Goal: Task Accomplishment & Management: Manage account settings

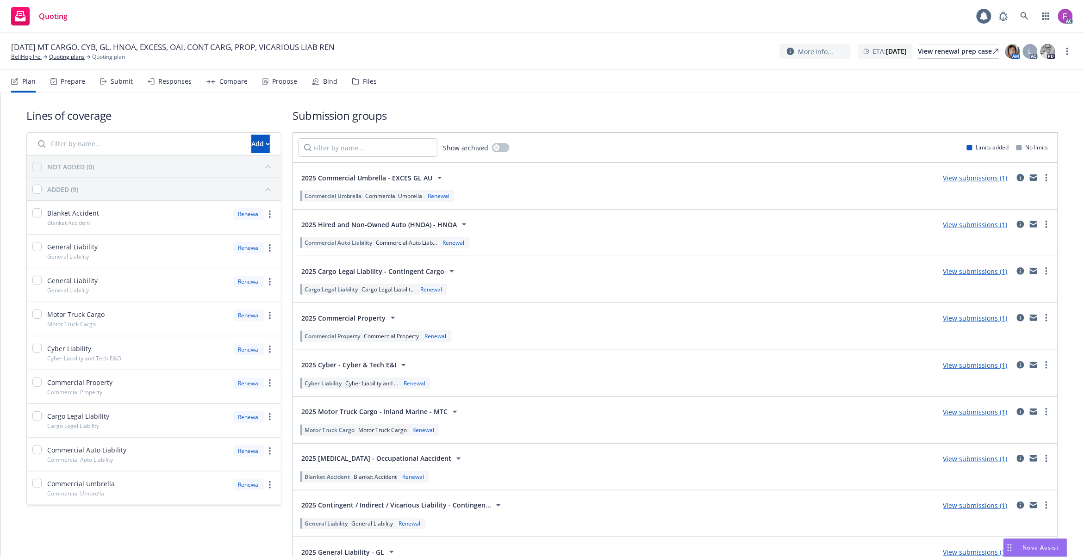
drag, startPoint x: 0, startPoint y: 0, endPoint x: 362, endPoint y: 80, distance: 370.8
click at [363, 80] on div "Files" at bounding box center [370, 81] width 14 height 7
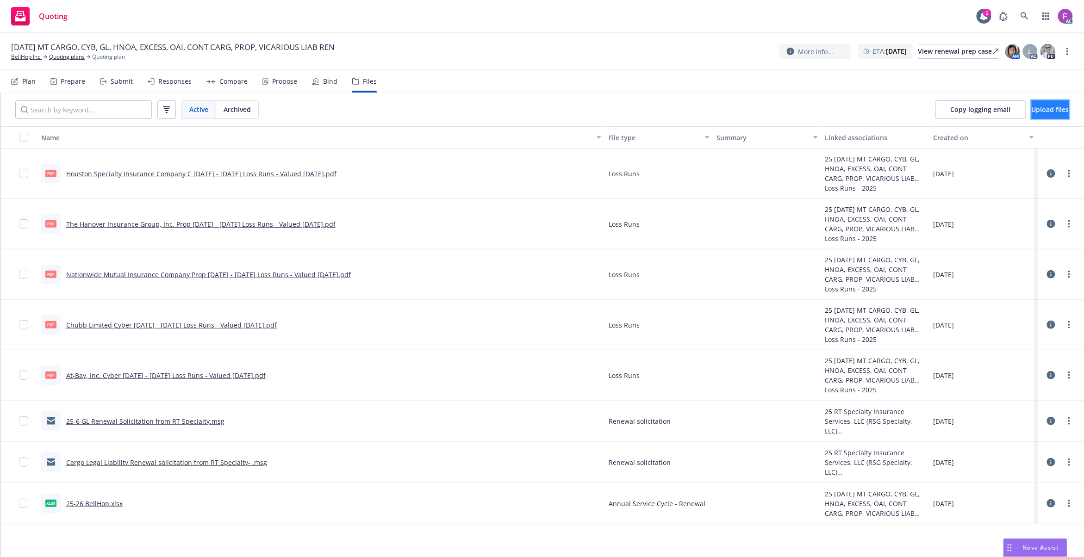
click at [1043, 109] on span "Upload files" at bounding box center [1050, 109] width 37 height 9
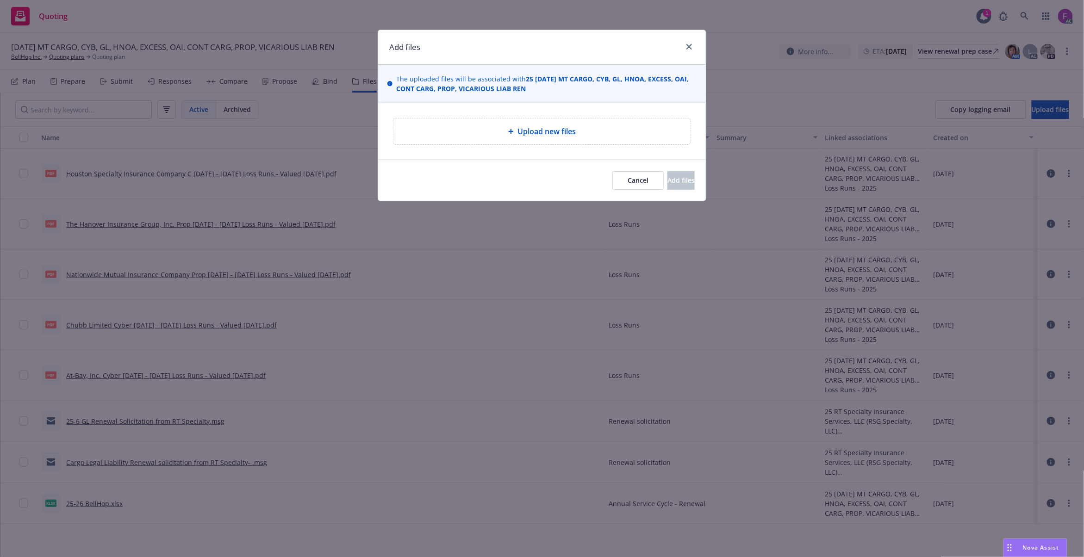
click at [516, 132] on div at bounding box center [512, 132] width 9 height 6
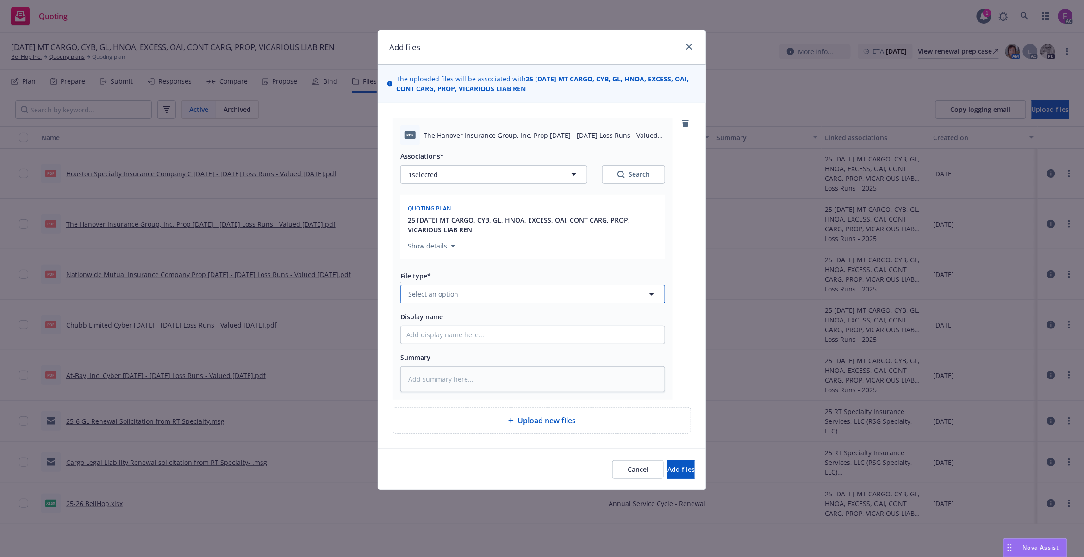
click at [469, 294] on button "Select an option" at bounding box center [532, 294] width 265 height 19
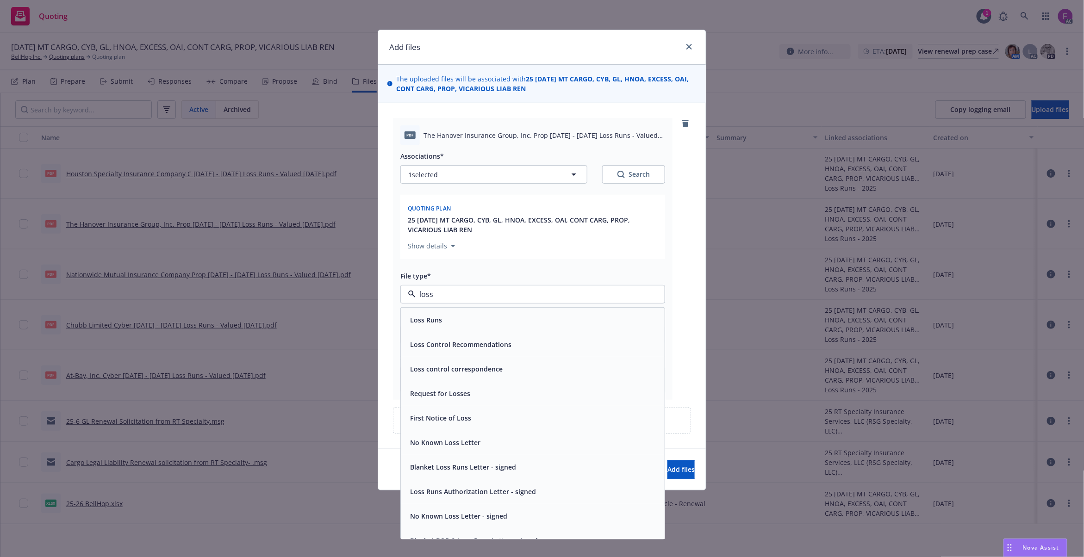
paste input "Loss Run"
type input "Loss Run"
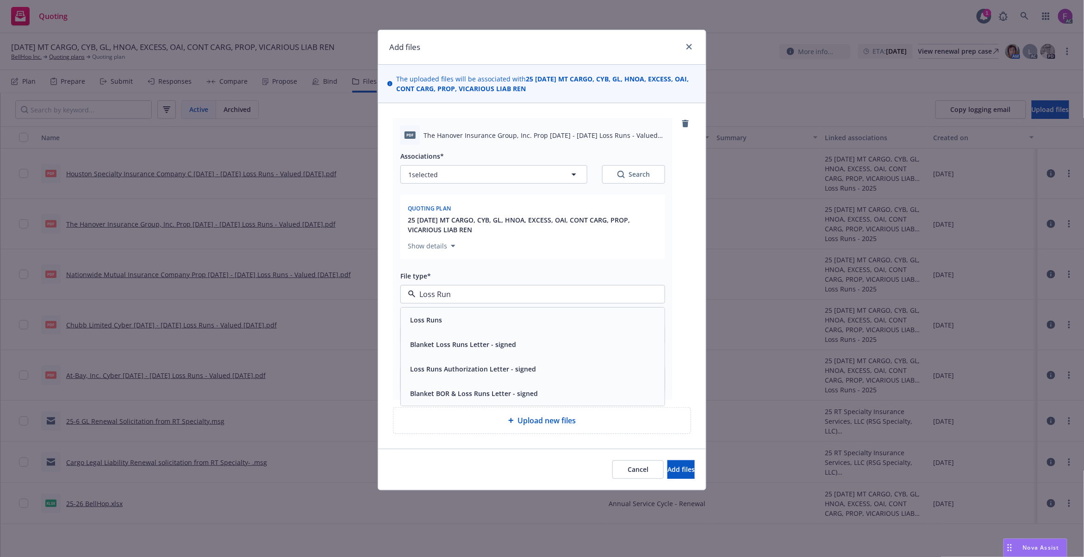
click at [452, 317] on div "Loss Runs" at bounding box center [532, 319] width 253 height 13
click at [455, 176] on button "1 selected" at bounding box center [493, 174] width 187 height 19
type textarea "x"
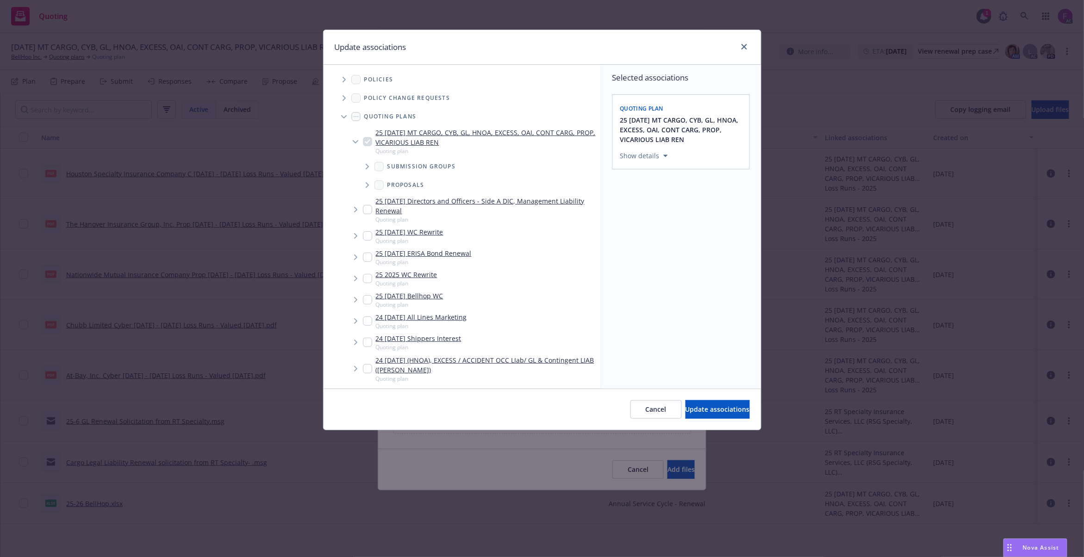
click at [341, 74] on span "Tree Example" at bounding box center [344, 79] width 15 height 15
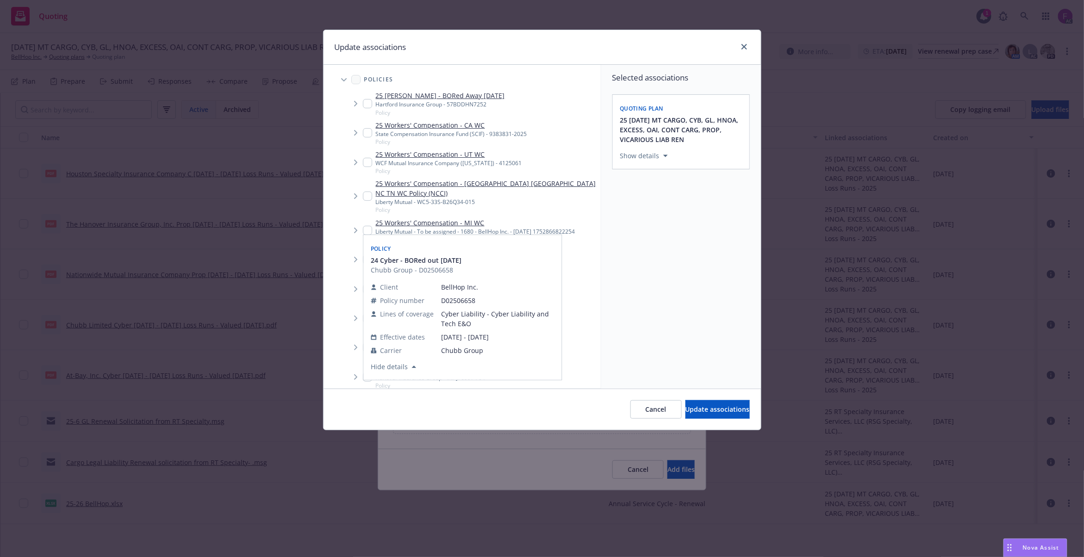
scroll to position [492, 0]
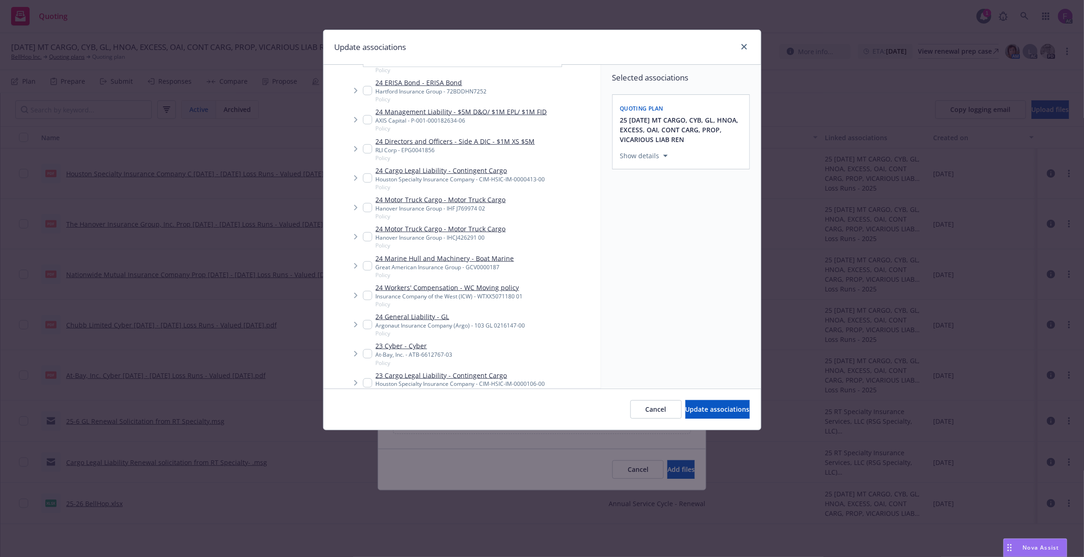
click at [365, 232] on input "Tree Example" at bounding box center [367, 236] width 9 height 9
checkbox input "true"
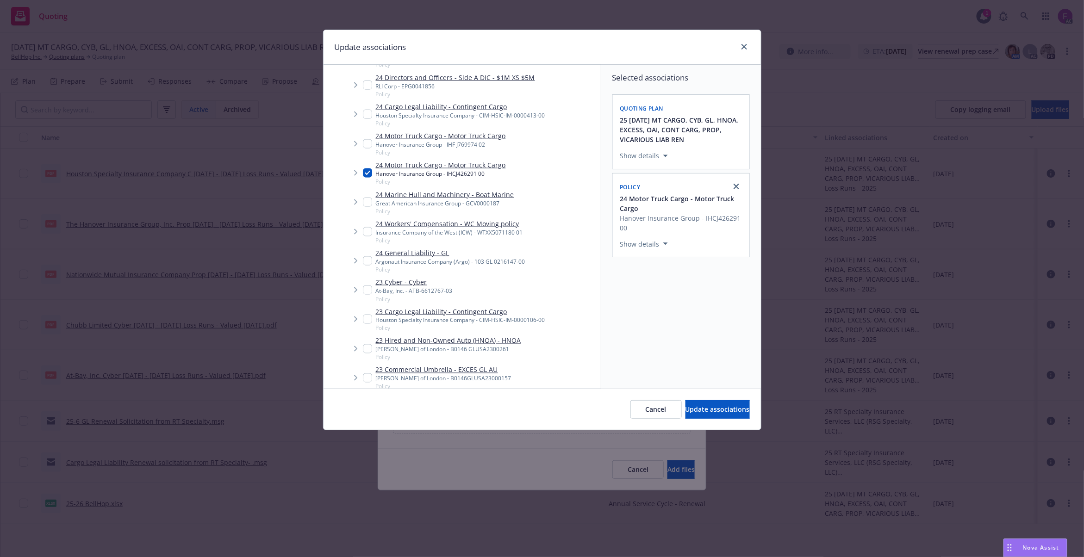
scroll to position [926, 0]
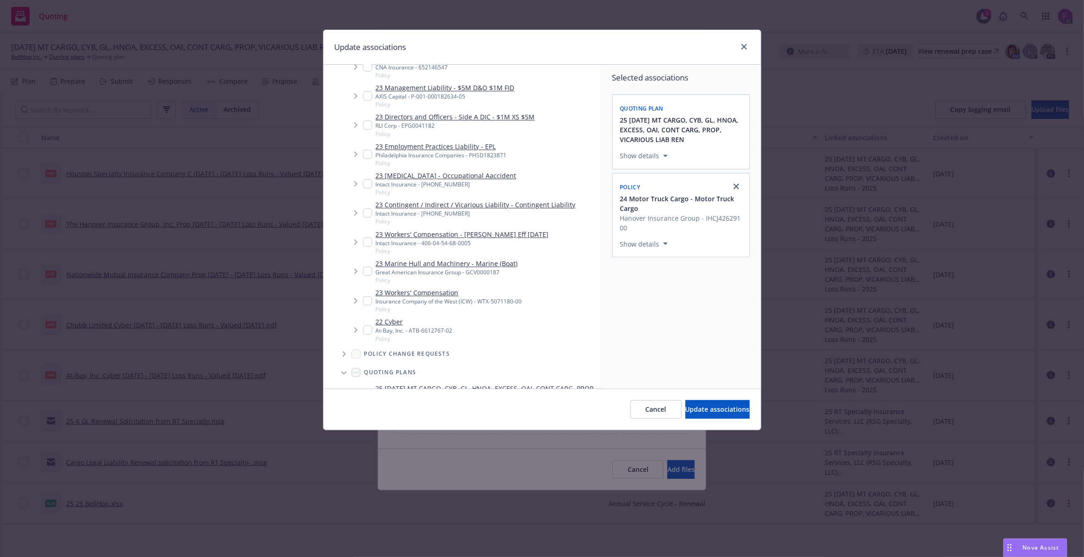
click at [367, 179] on input "Tree Example" at bounding box center [367, 183] width 9 height 9
checkbox input "true"
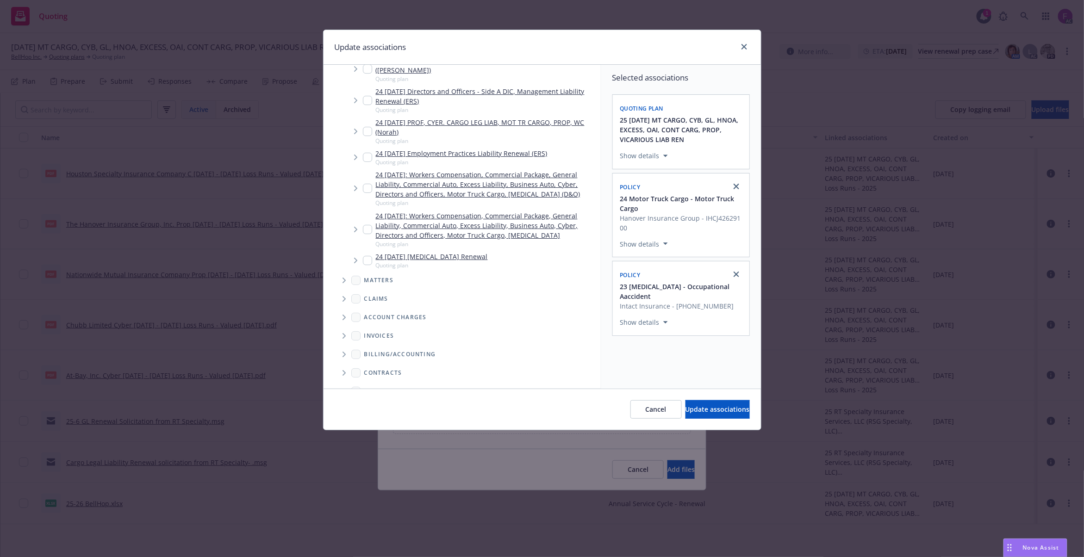
scroll to position [1572, 0]
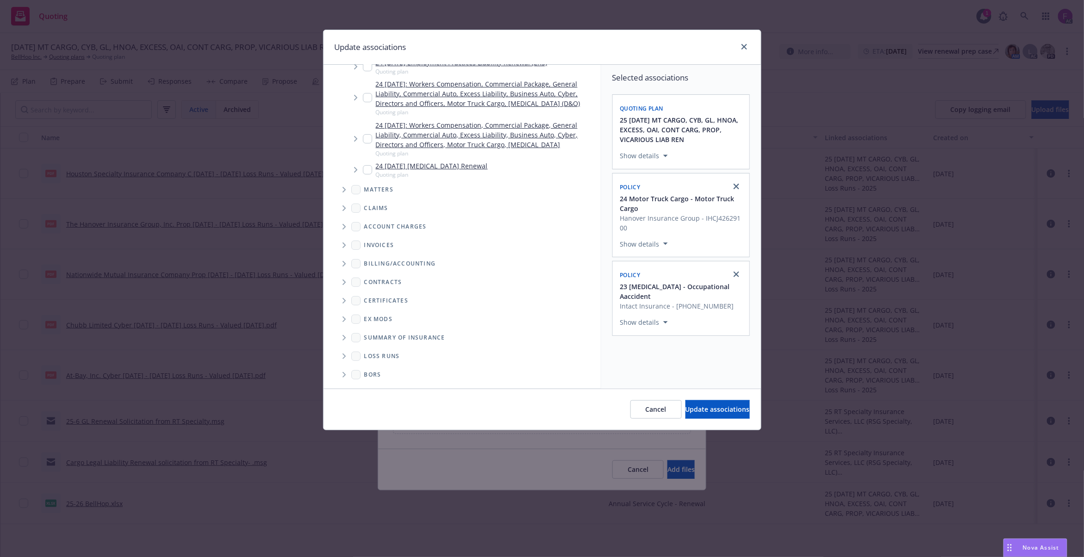
click at [348, 356] on span "Folder Tree Example" at bounding box center [344, 356] width 15 height 15
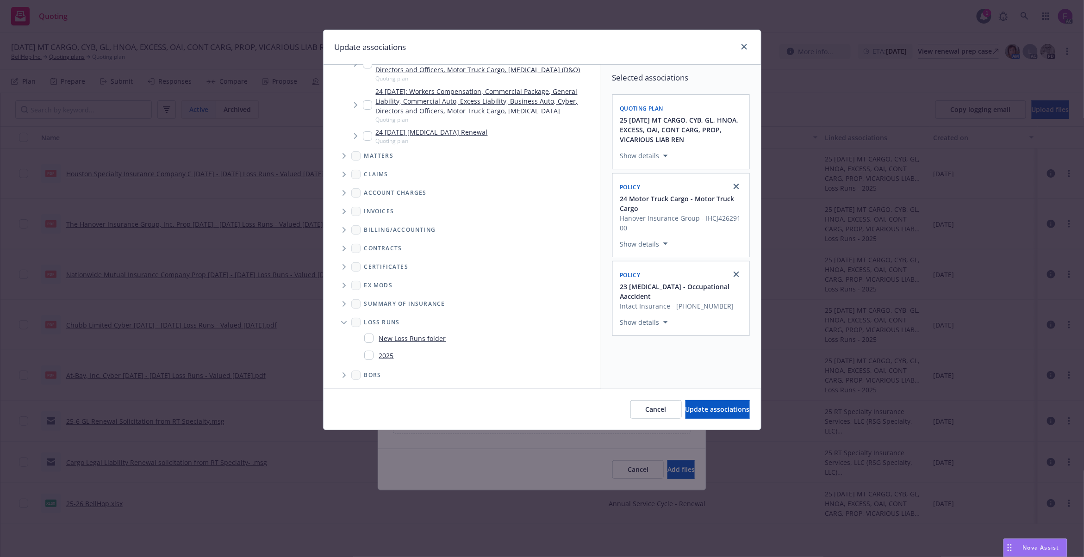
click at [369, 355] on input "Folder Tree Example" at bounding box center [368, 355] width 9 height 9
checkbox input "true"
click at [700, 413] on span "Update associations" at bounding box center [718, 409] width 64 height 9
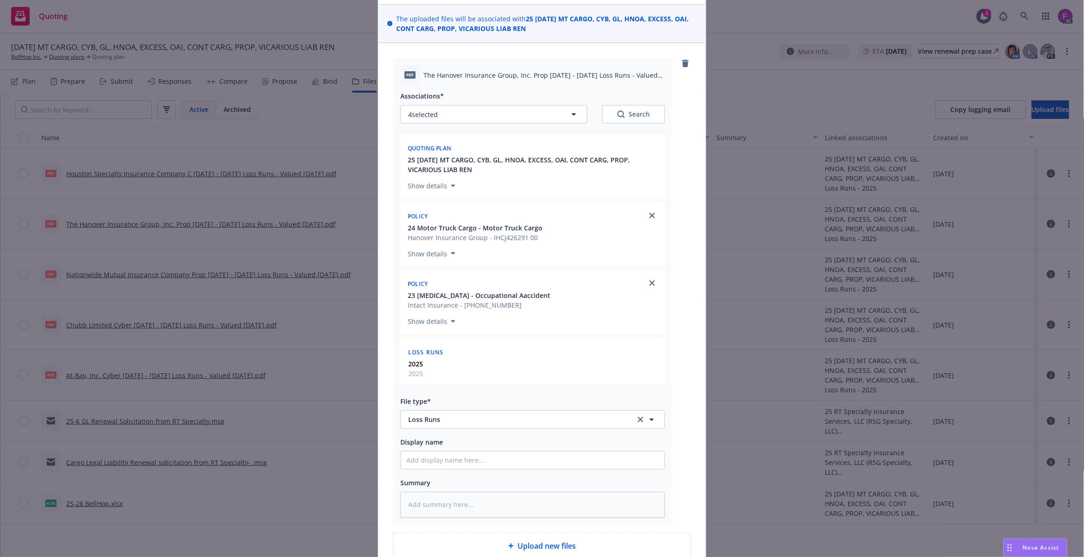
scroll to position [150, 0]
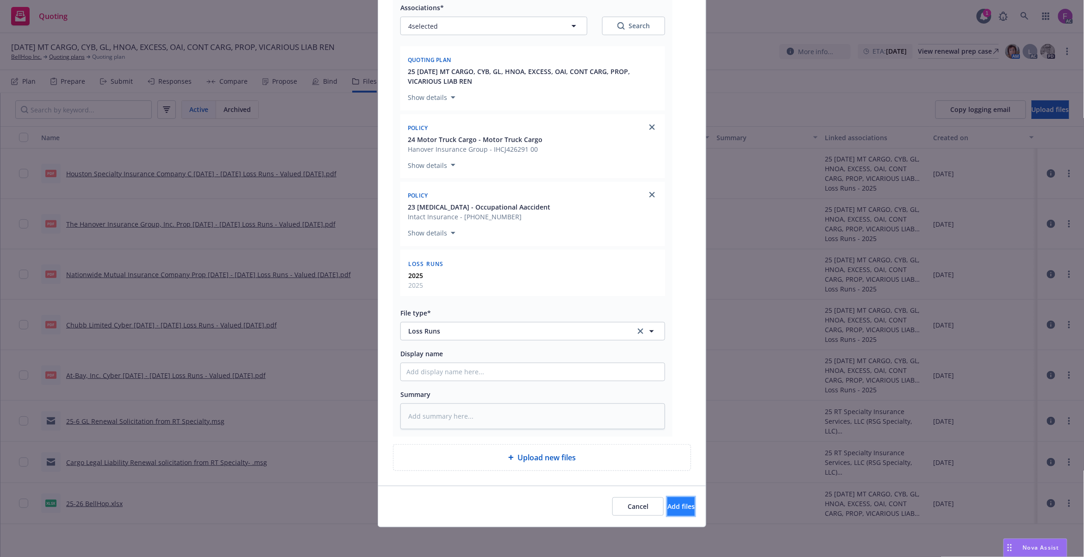
click at [668, 501] on button "Add files" at bounding box center [681, 507] width 27 height 19
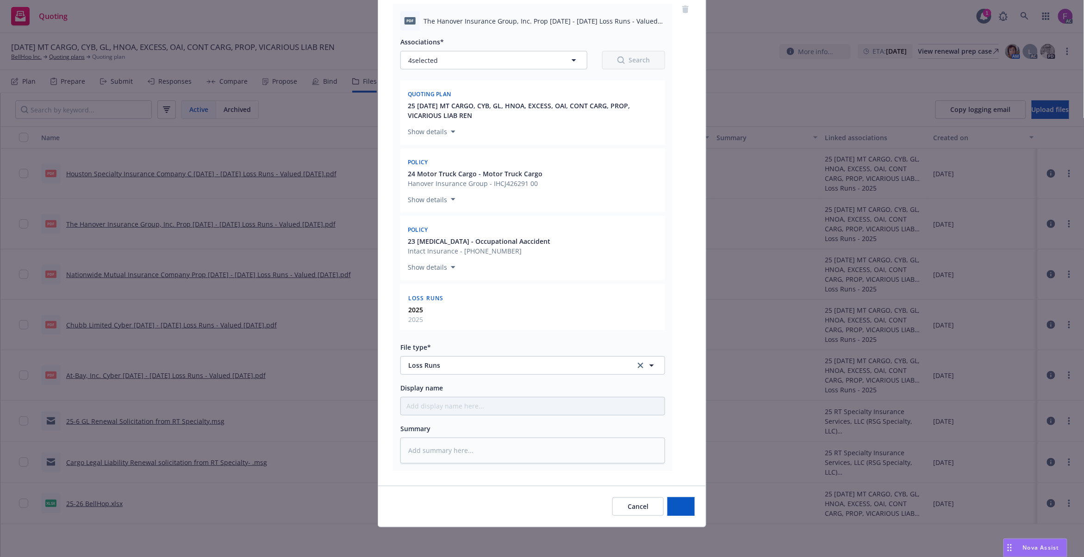
type textarea "x"
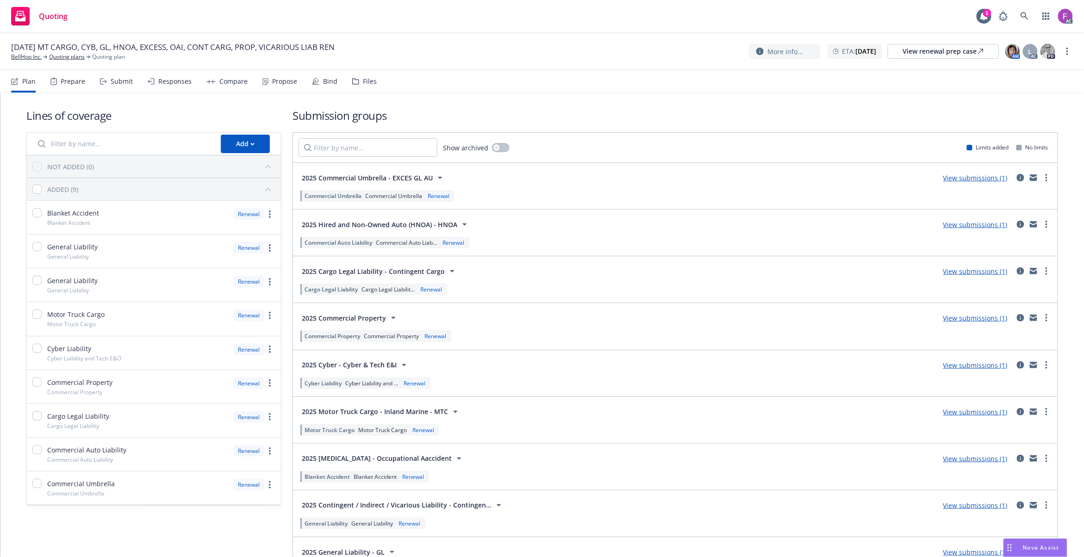
click at [357, 82] on div "Files" at bounding box center [364, 81] width 25 height 22
